Goal: Find contact information: Find contact information

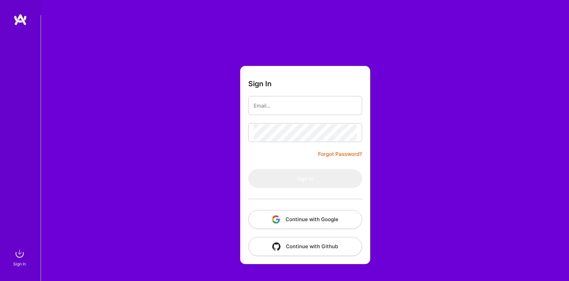
click at [318, 210] on button "Continue with Google" at bounding box center [305, 219] width 114 height 19
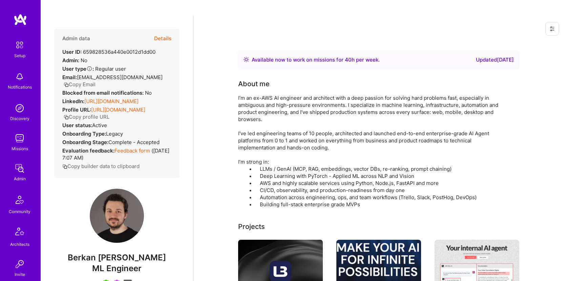
click at [87, 81] on button "Copy Email" at bounding box center [80, 84] width 32 height 7
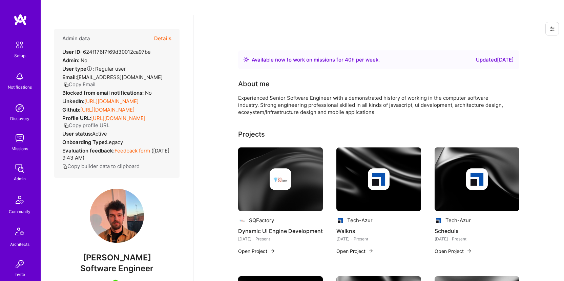
click at [96, 81] on button "Copy Email" at bounding box center [80, 84] width 32 height 7
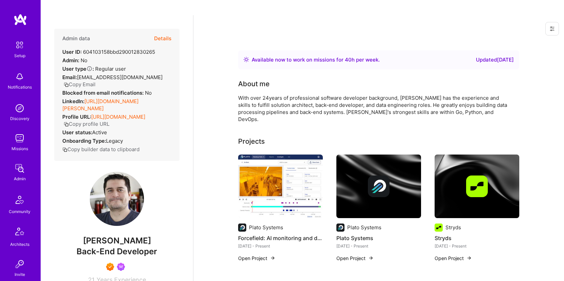
click at [96, 81] on button "Copy Email" at bounding box center [80, 84] width 32 height 7
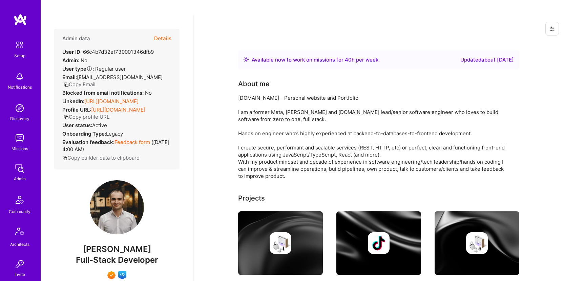
click at [92, 81] on button "Copy Email" at bounding box center [80, 84] width 32 height 7
